Goal: Obtain resource: Download file/media

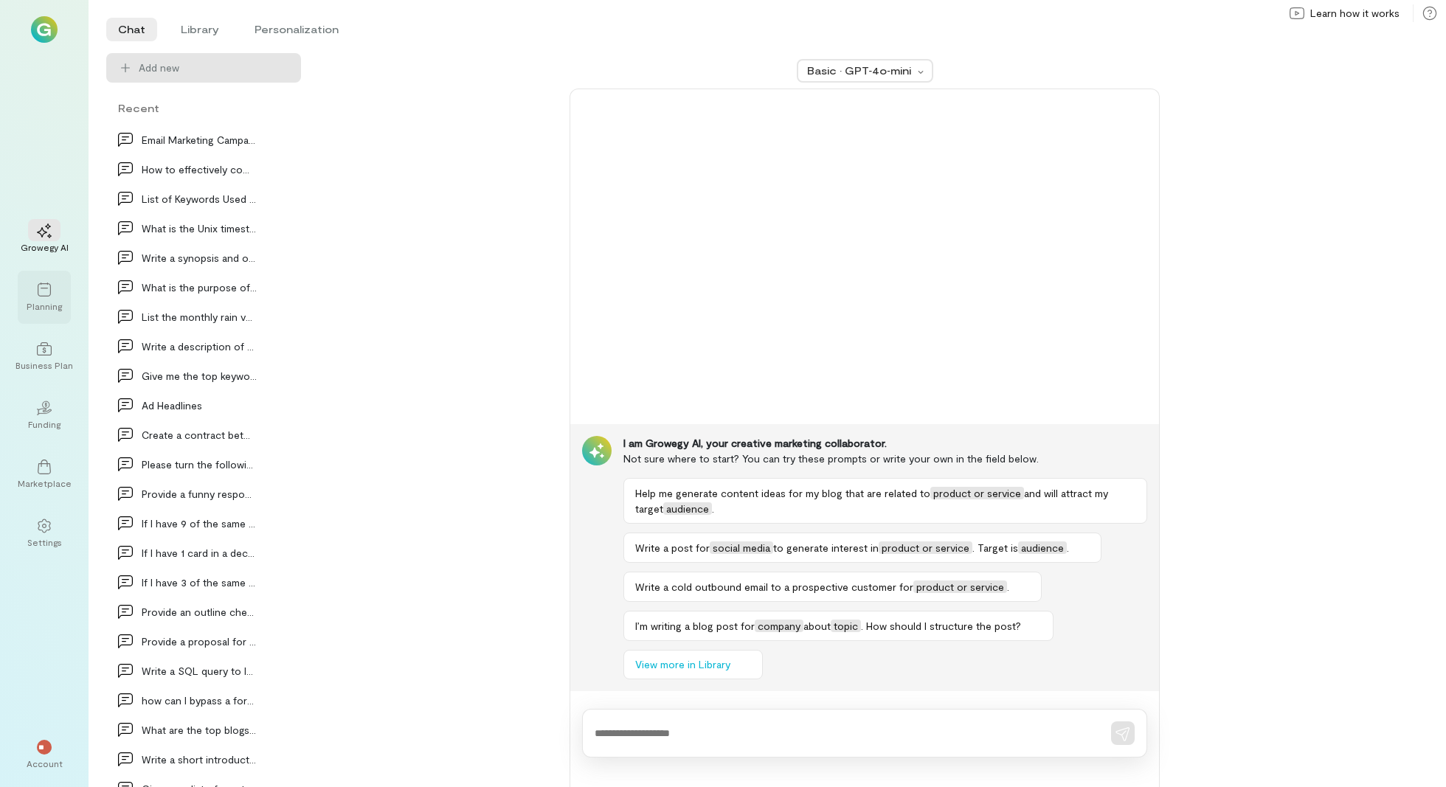
click at [30, 302] on div "Planning" at bounding box center [44, 306] width 35 height 12
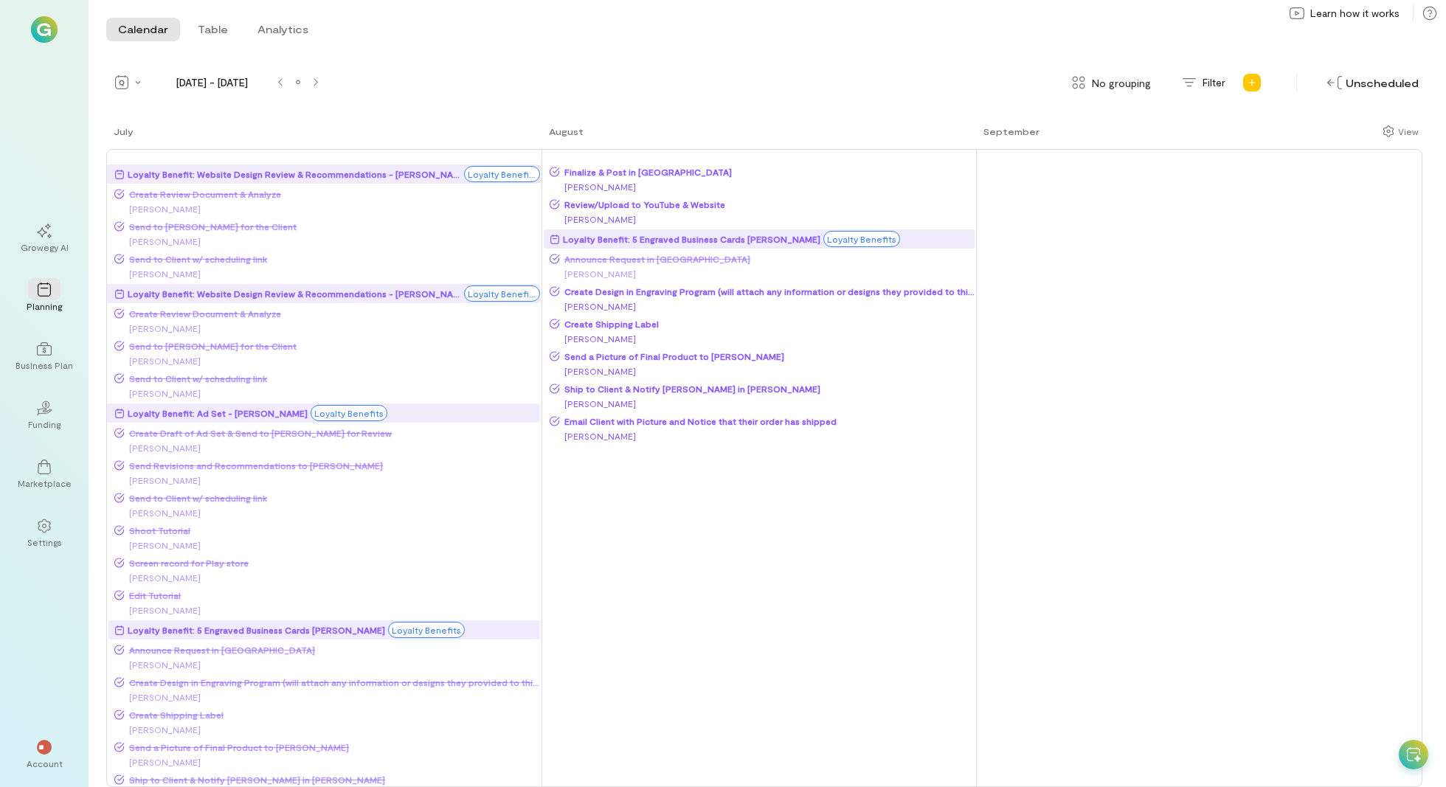
scroll to position [443, 0]
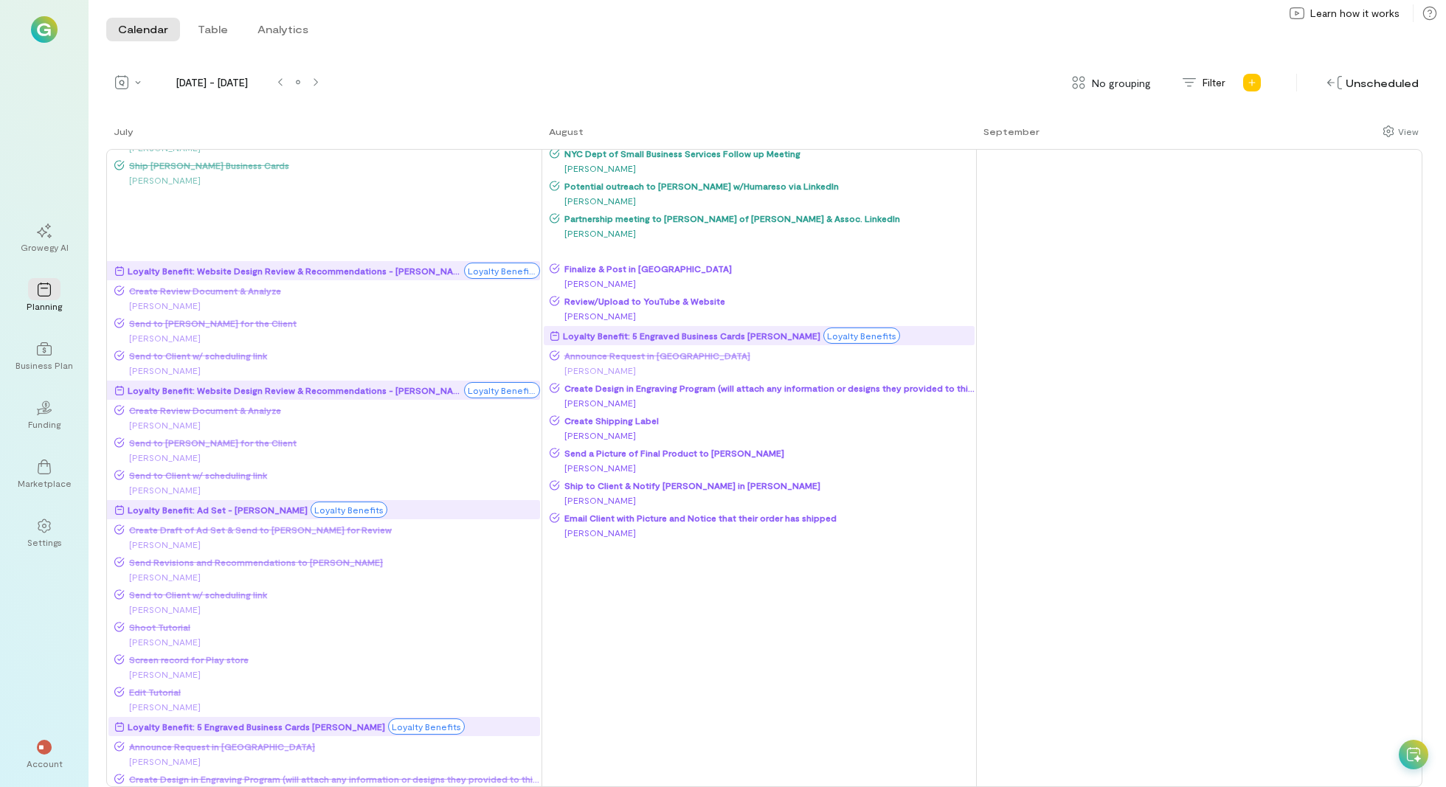
click at [731, 339] on div "Loyalty Benefit: 5 Engraved Business Cards [PERSON_NAME]" at bounding box center [692, 335] width 258 height 15
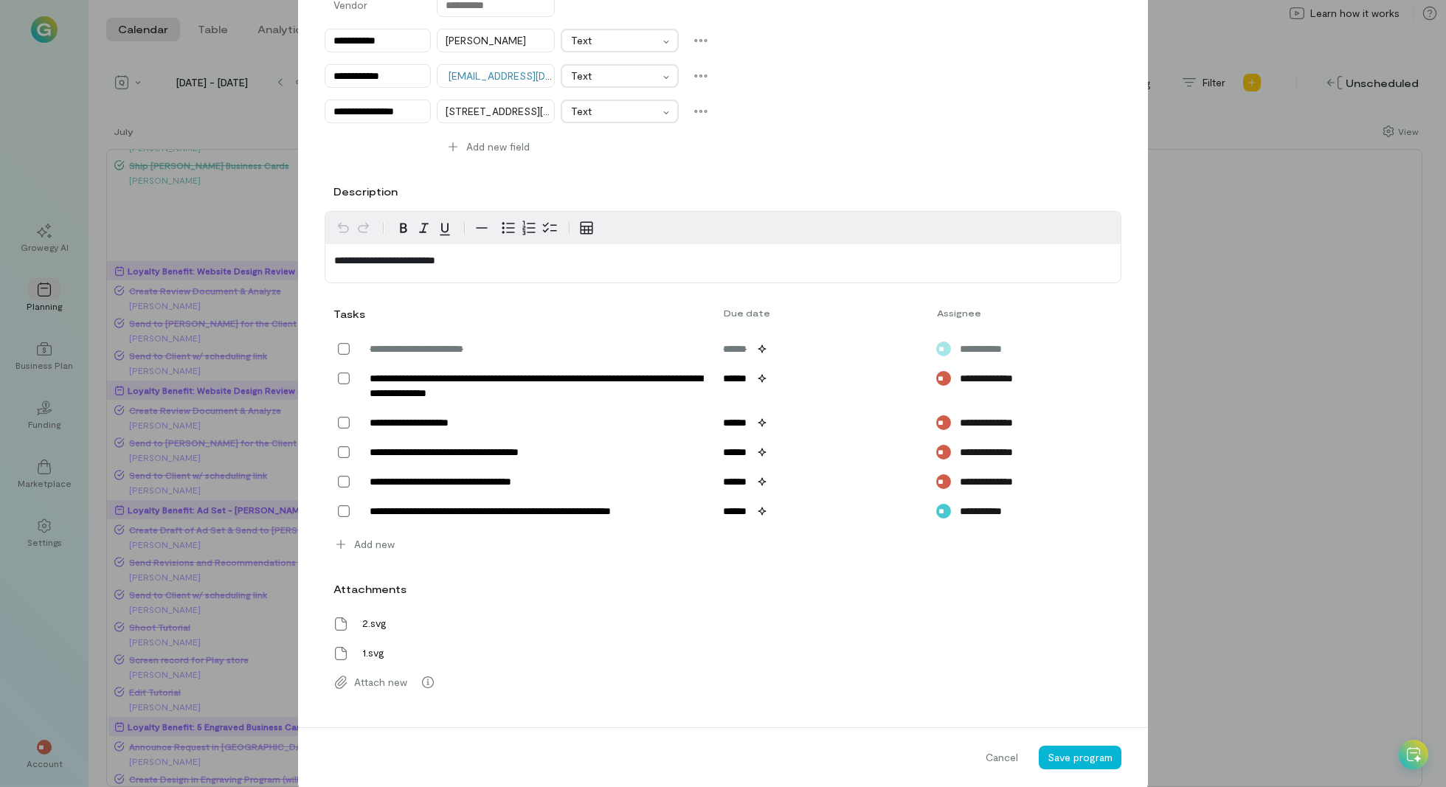
scroll to position [399, 0]
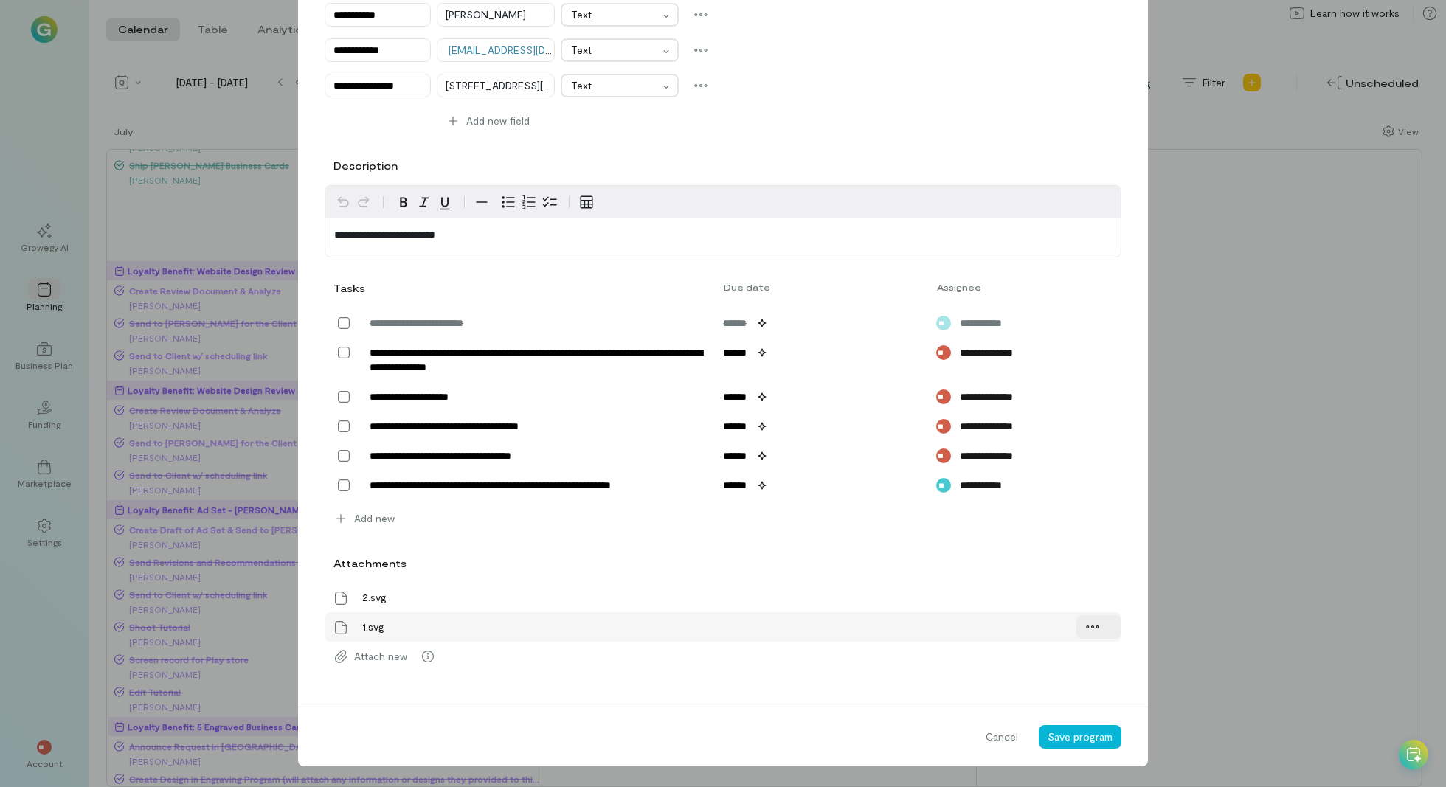
click at [1086, 622] on icon at bounding box center [1093, 627] width 15 height 15
click at [1150, 693] on span "Download" at bounding box center [1133, 688] width 46 height 15
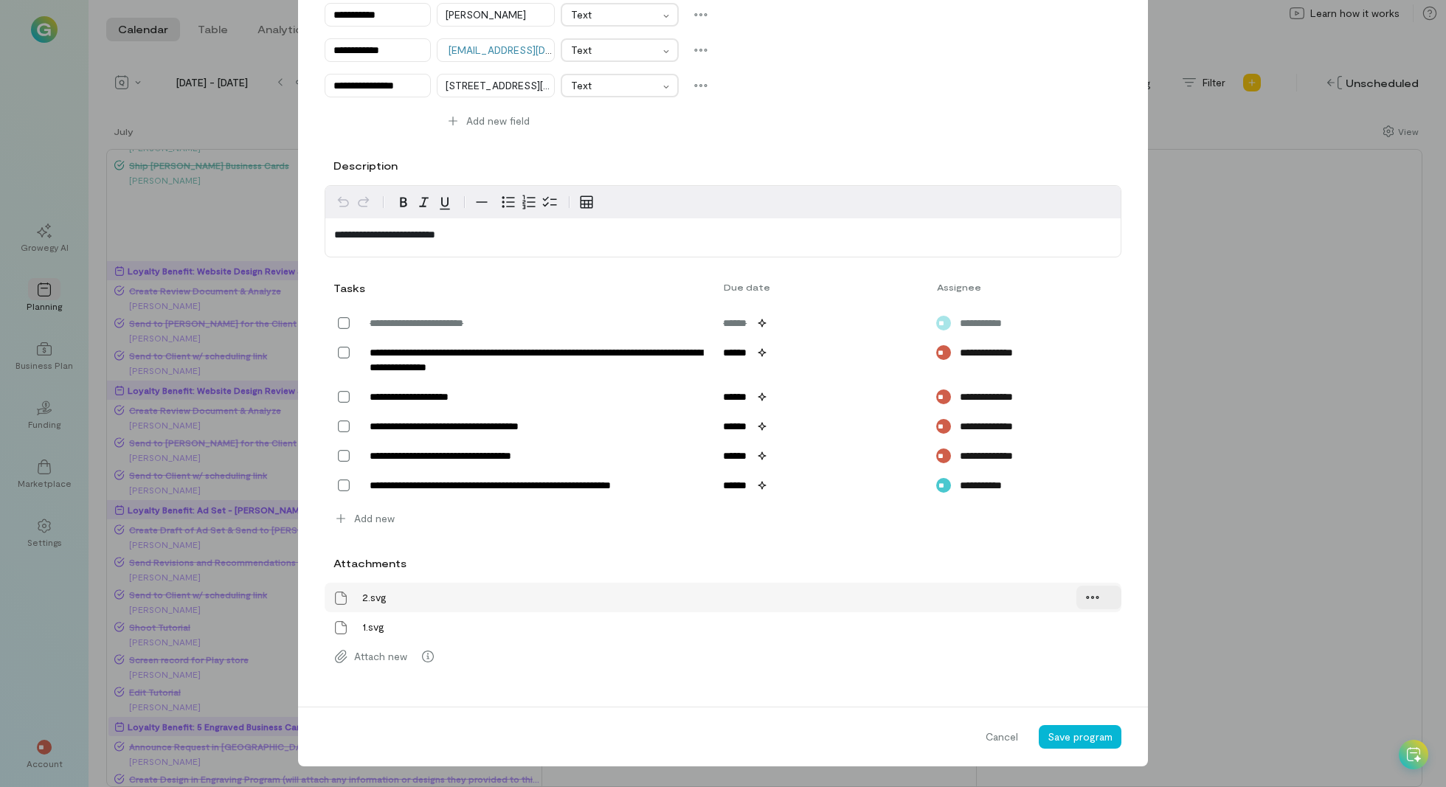
click at [1091, 601] on icon at bounding box center [1093, 597] width 15 height 15
click at [1095, 661] on icon at bounding box center [1096, 659] width 15 height 15
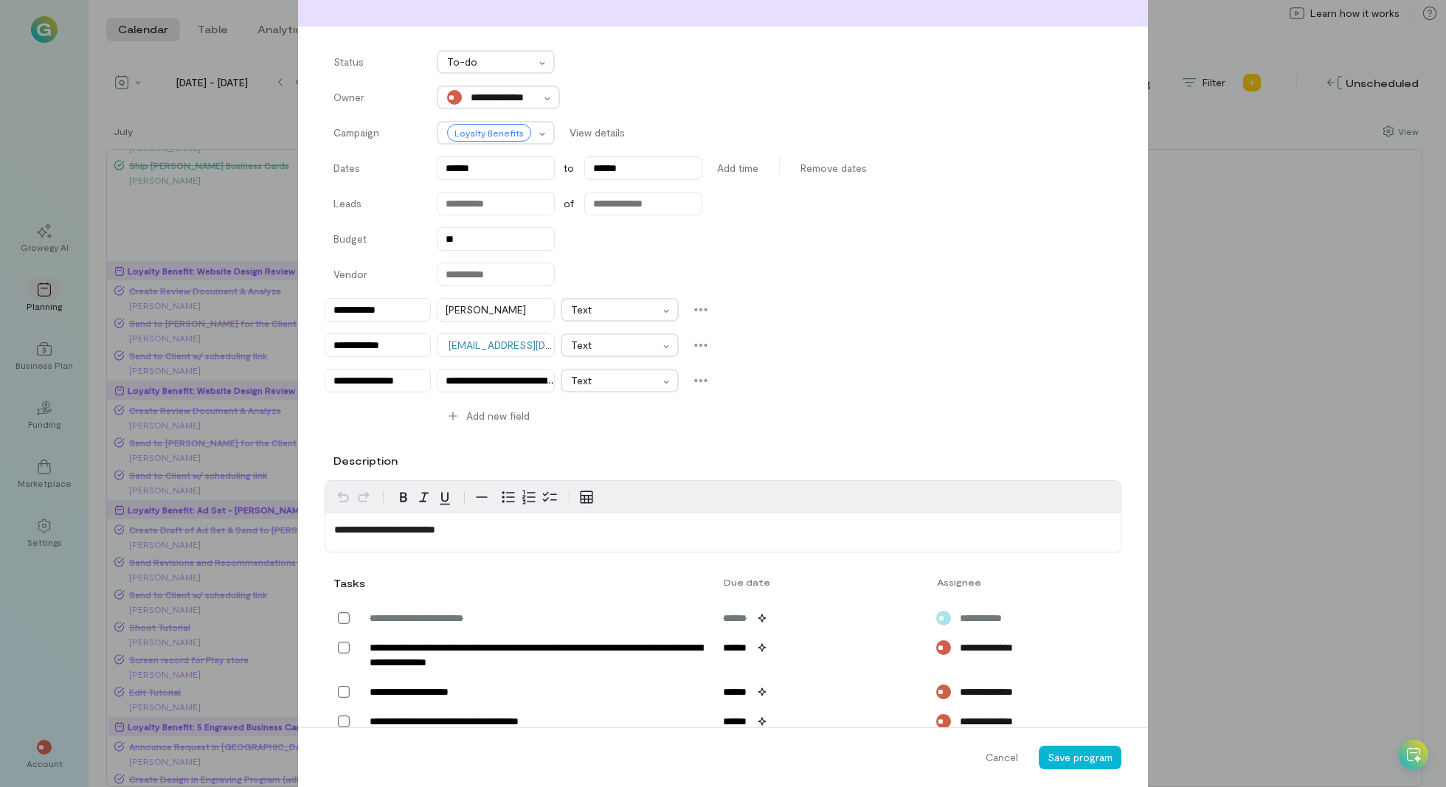
scroll to position [0, 120]
click at [849, 322] on div "**********" at bounding box center [723, 245] width 779 height 390
click at [21, 130] on div "**********" at bounding box center [723, 393] width 1446 height 787
